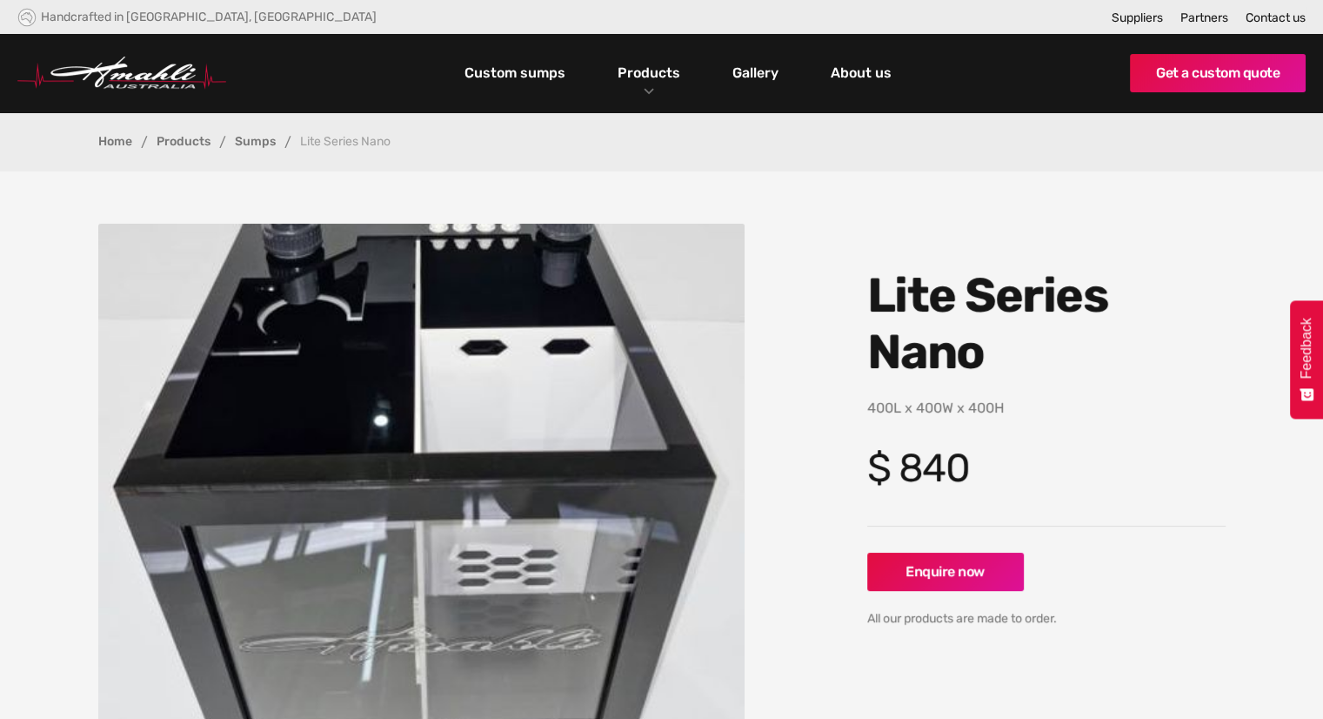
click at [111, 143] on link "Home" at bounding box center [115, 142] width 34 height 12
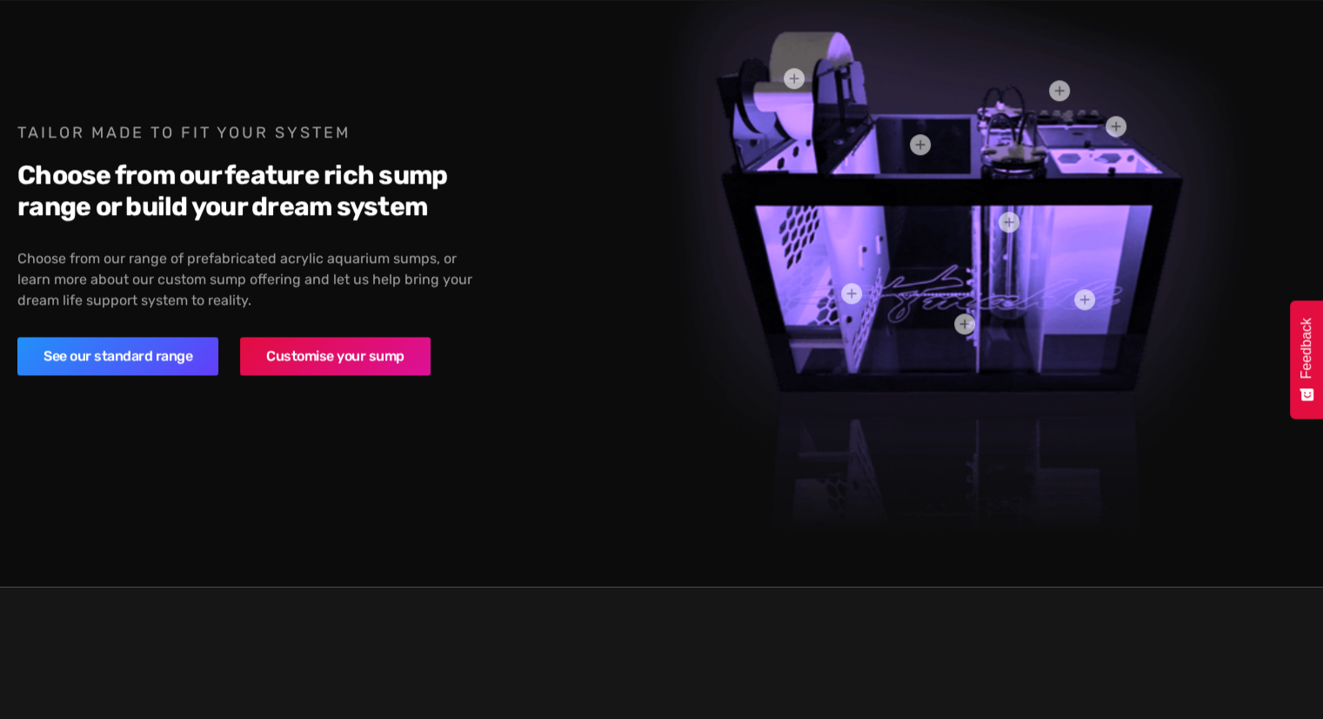
scroll to position [2154, 0]
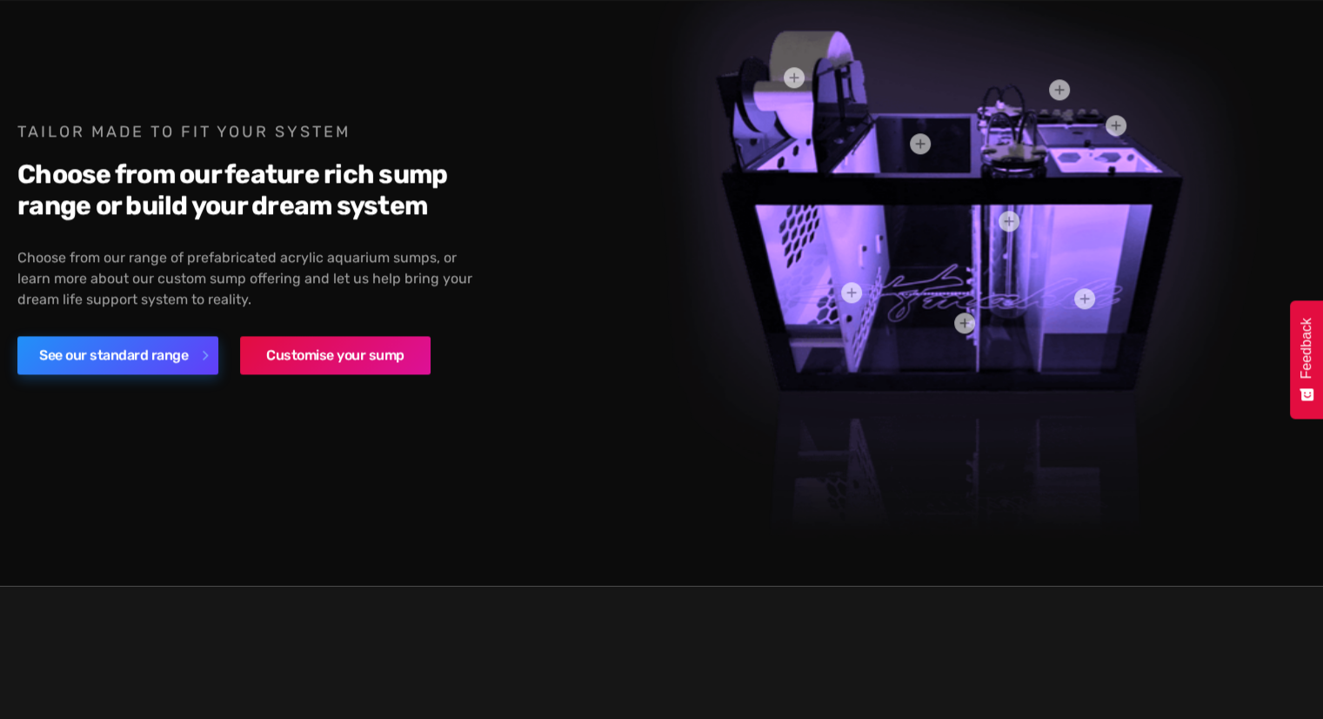
click at [147, 349] on link "See our standard range" at bounding box center [117, 355] width 201 height 38
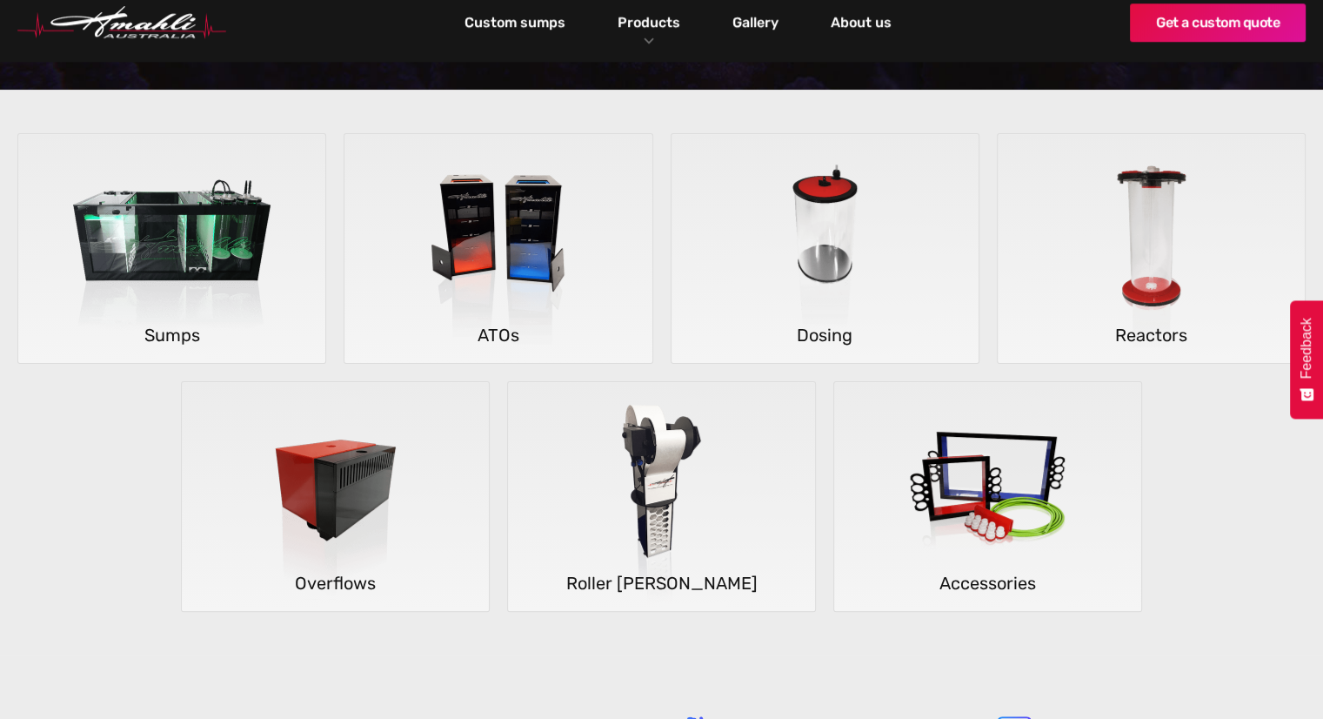
scroll to position [317, 0]
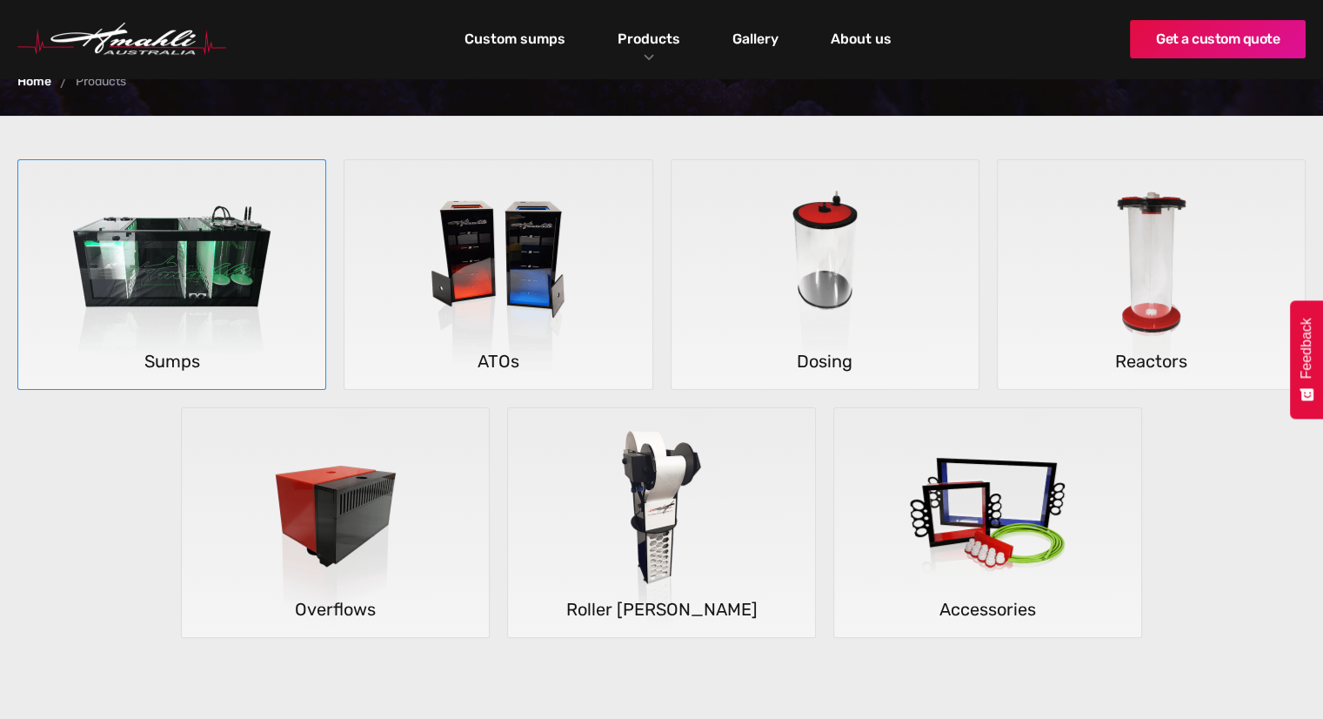
click at [167, 304] on img at bounding box center [171, 275] width 257 height 230
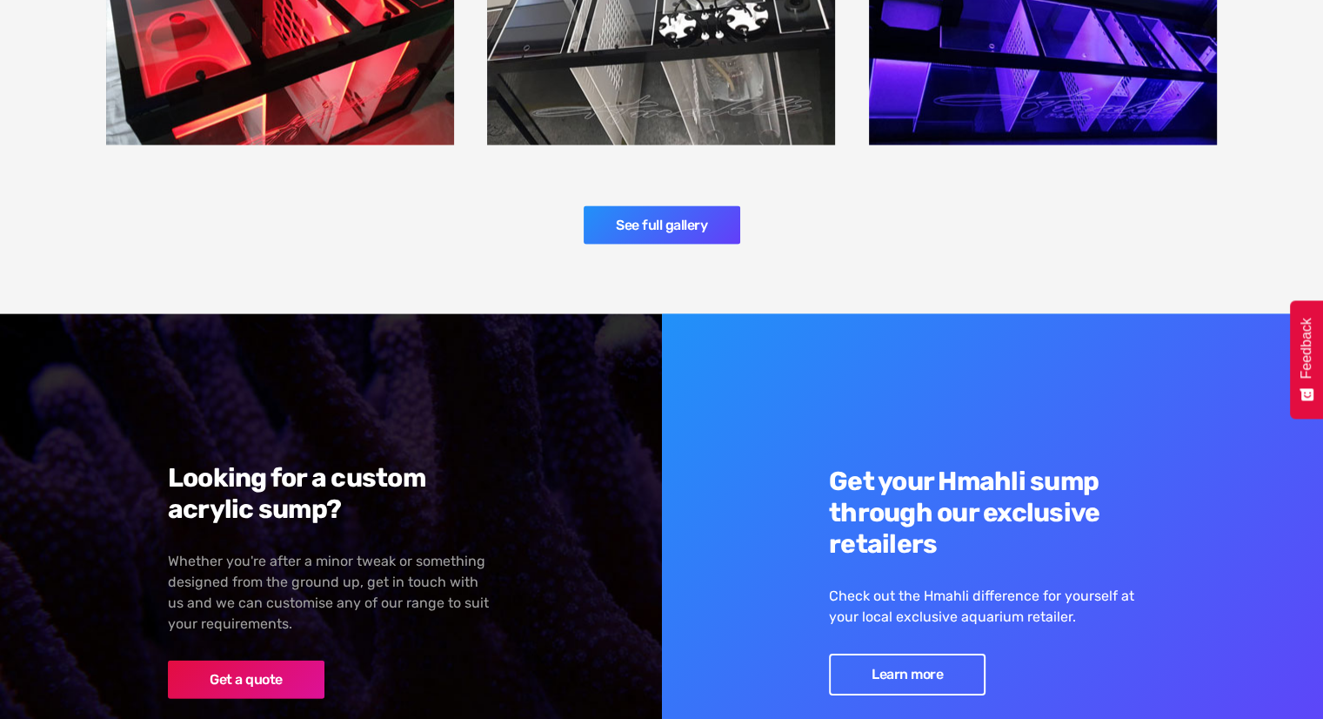
scroll to position [3887, 0]
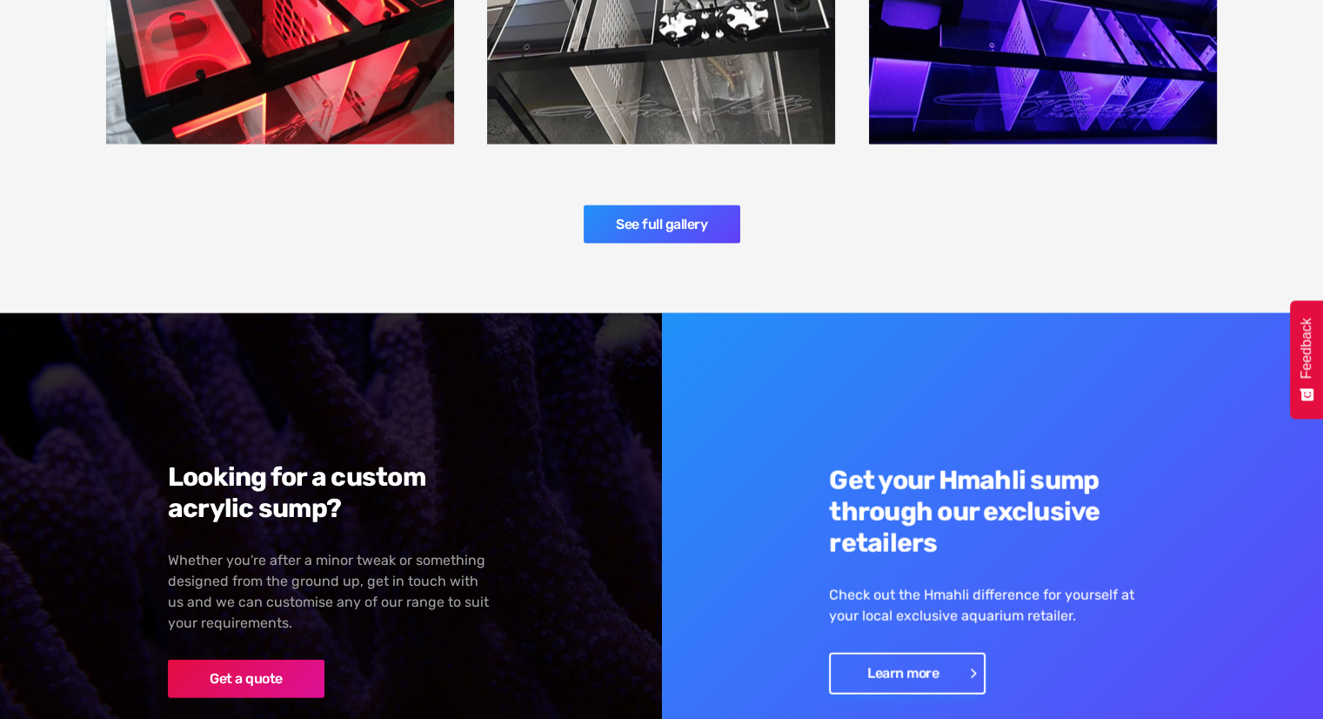
click at [912, 652] on link "Learn more" at bounding box center [907, 673] width 157 height 42
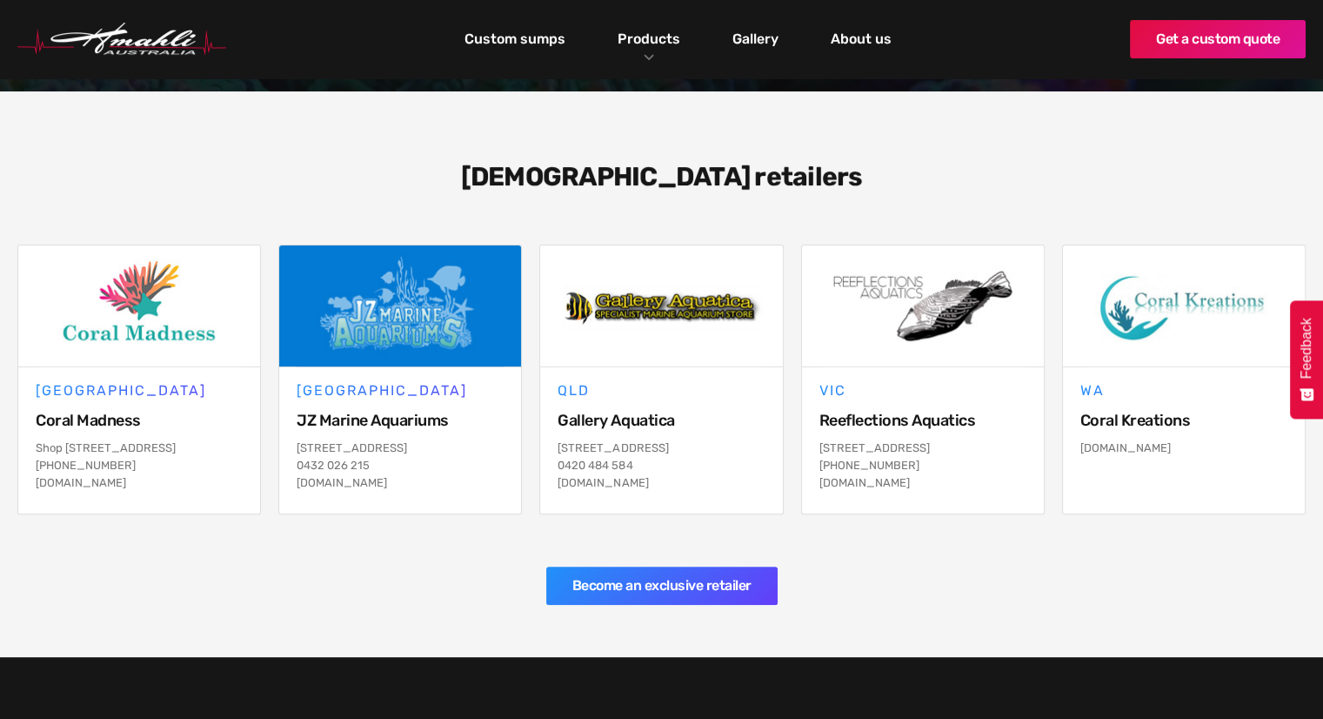
scroll to position [334, 0]
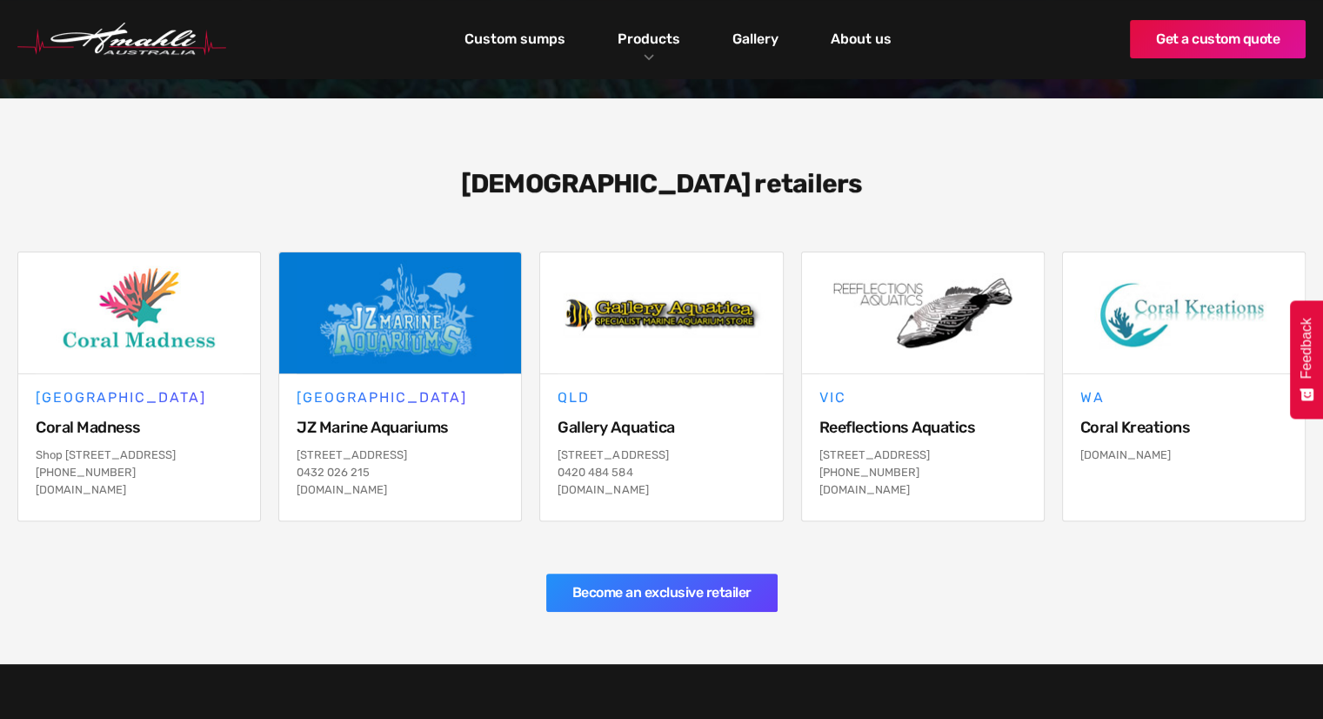
click at [291, 491] on div "NSW JZ Marine Aquariums 5/12 Technology Dr, Appin NSW 2560 0432 026 215 jzmarin…" at bounding box center [400, 447] width 242 height 146
